Goal: Transaction & Acquisition: Book appointment/travel/reservation

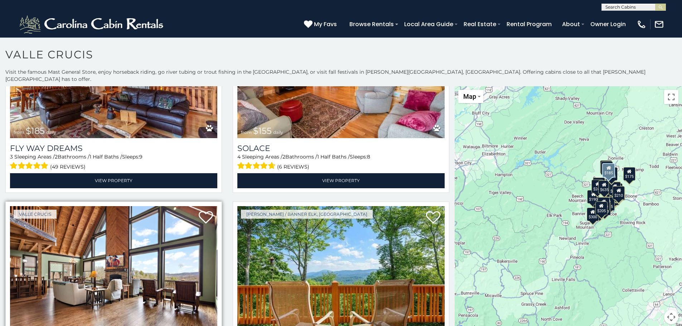
scroll to position [2434, 0]
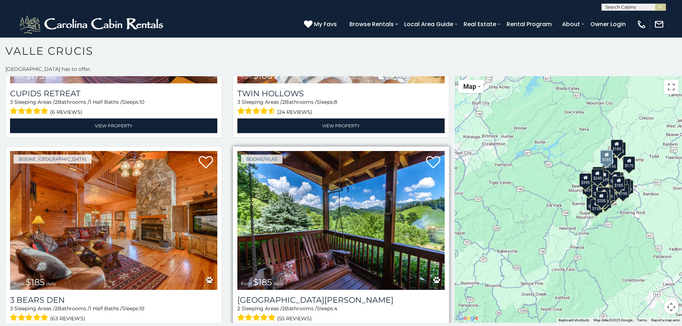
scroll to position [4, 0]
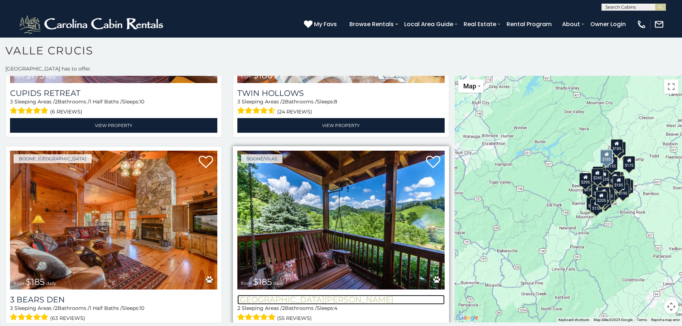
click at [281, 295] on h3 "[GEOGRAPHIC_DATA][PERSON_NAME]" at bounding box center [340, 300] width 207 height 10
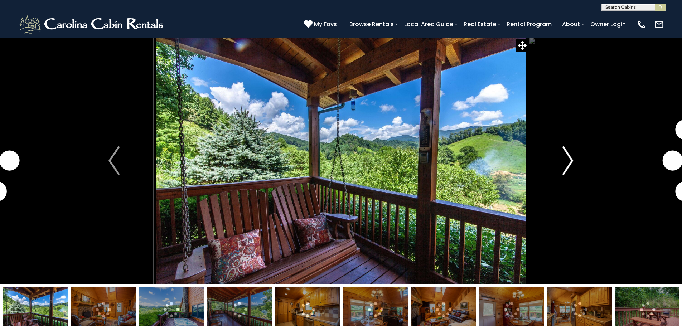
click at [568, 156] on img "Next" at bounding box center [567, 160] width 11 height 29
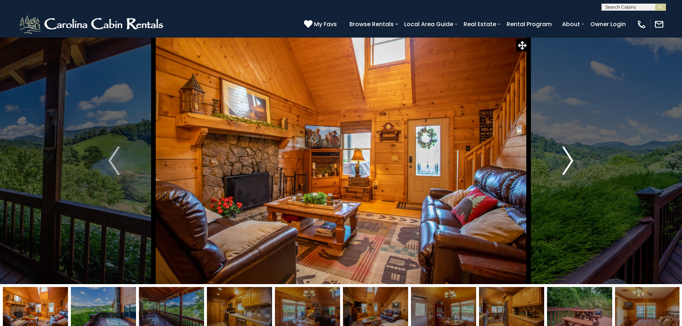
click at [568, 156] on img "Next" at bounding box center [567, 160] width 11 height 29
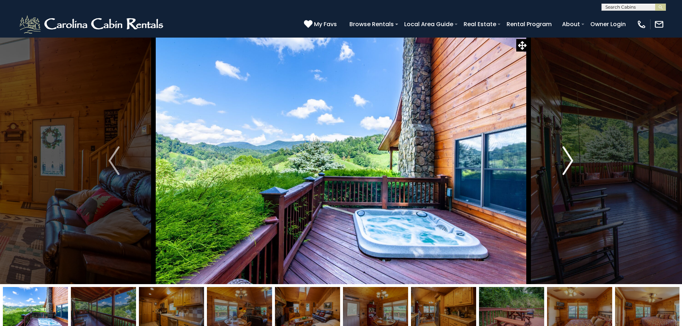
click at [568, 156] on img "Next" at bounding box center [567, 160] width 11 height 29
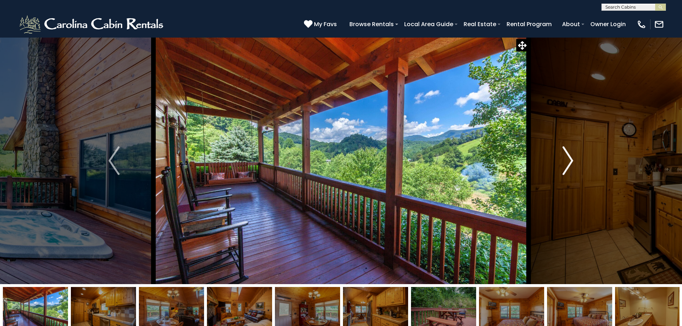
click at [568, 156] on img "Next" at bounding box center [567, 160] width 11 height 29
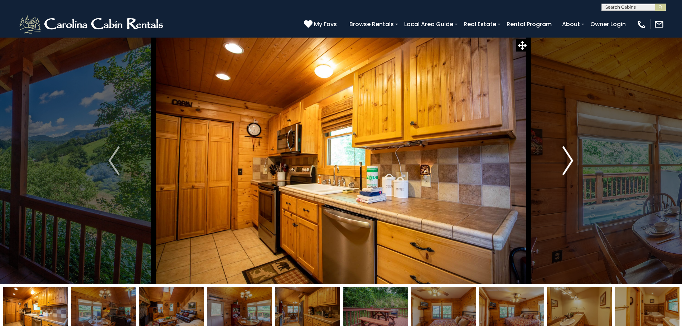
click at [568, 156] on img "Next" at bounding box center [567, 160] width 11 height 29
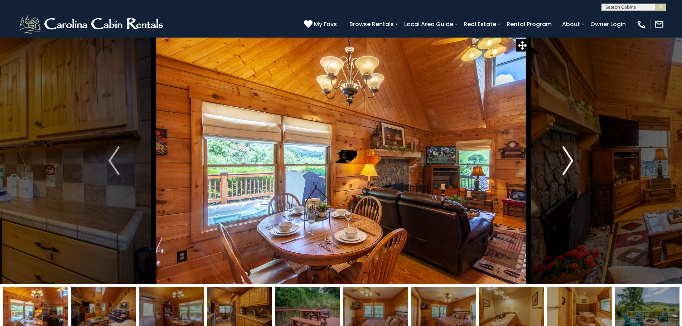
click at [568, 161] on img "Next" at bounding box center [567, 160] width 11 height 29
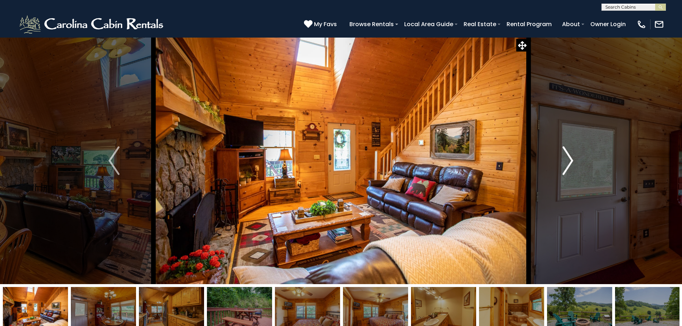
click at [568, 161] on img "Next" at bounding box center [567, 160] width 11 height 29
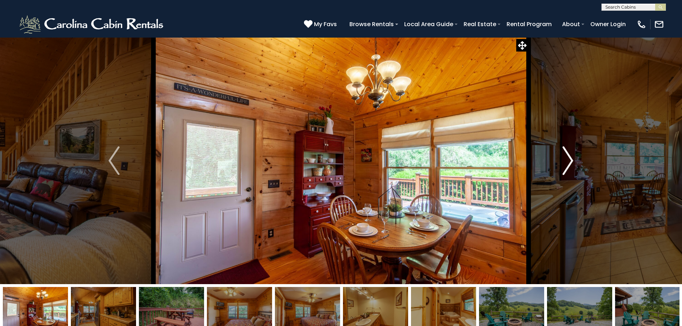
click at [568, 161] on img "Next" at bounding box center [567, 160] width 11 height 29
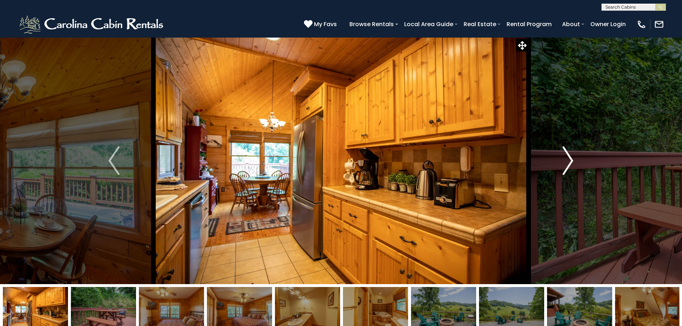
click at [568, 161] on img "Next" at bounding box center [567, 160] width 11 height 29
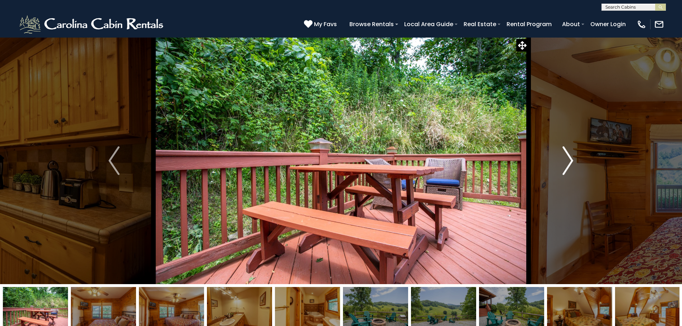
click at [568, 161] on img "Next" at bounding box center [567, 160] width 11 height 29
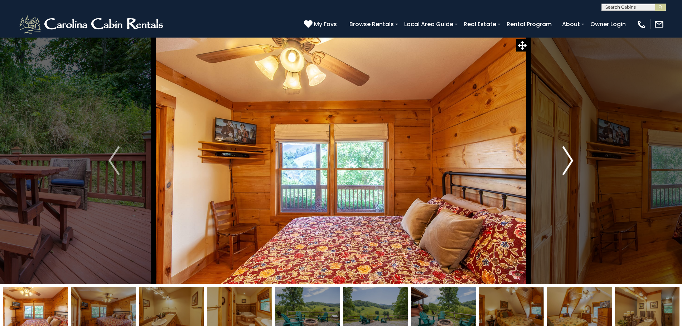
click at [568, 161] on img "Next" at bounding box center [567, 160] width 11 height 29
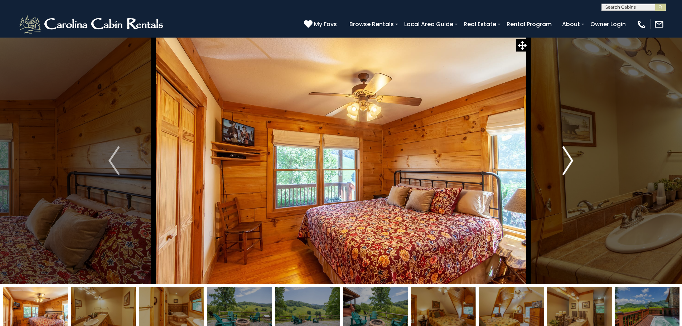
click at [568, 161] on img "Next" at bounding box center [567, 160] width 11 height 29
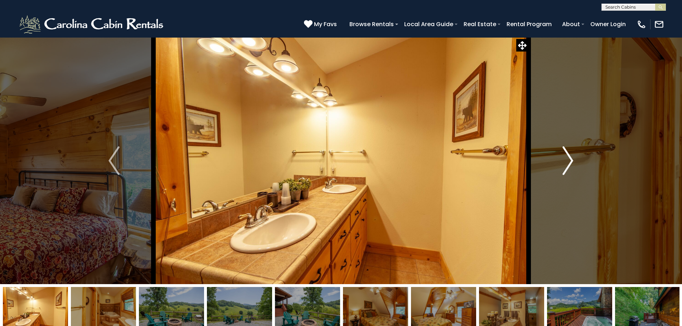
click at [568, 161] on img "Next" at bounding box center [567, 160] width 11 height 29
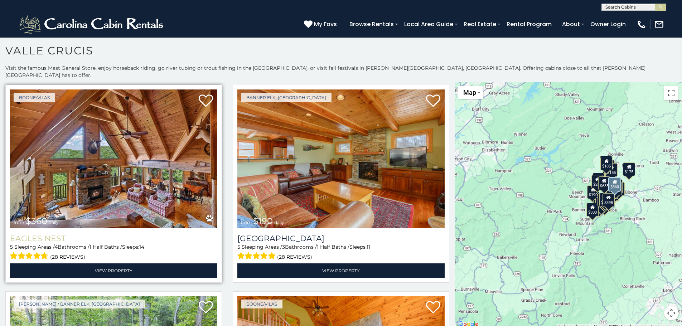
scroll to position [1038, 0]
